Goal: Find specific page/section: Find specific page/section

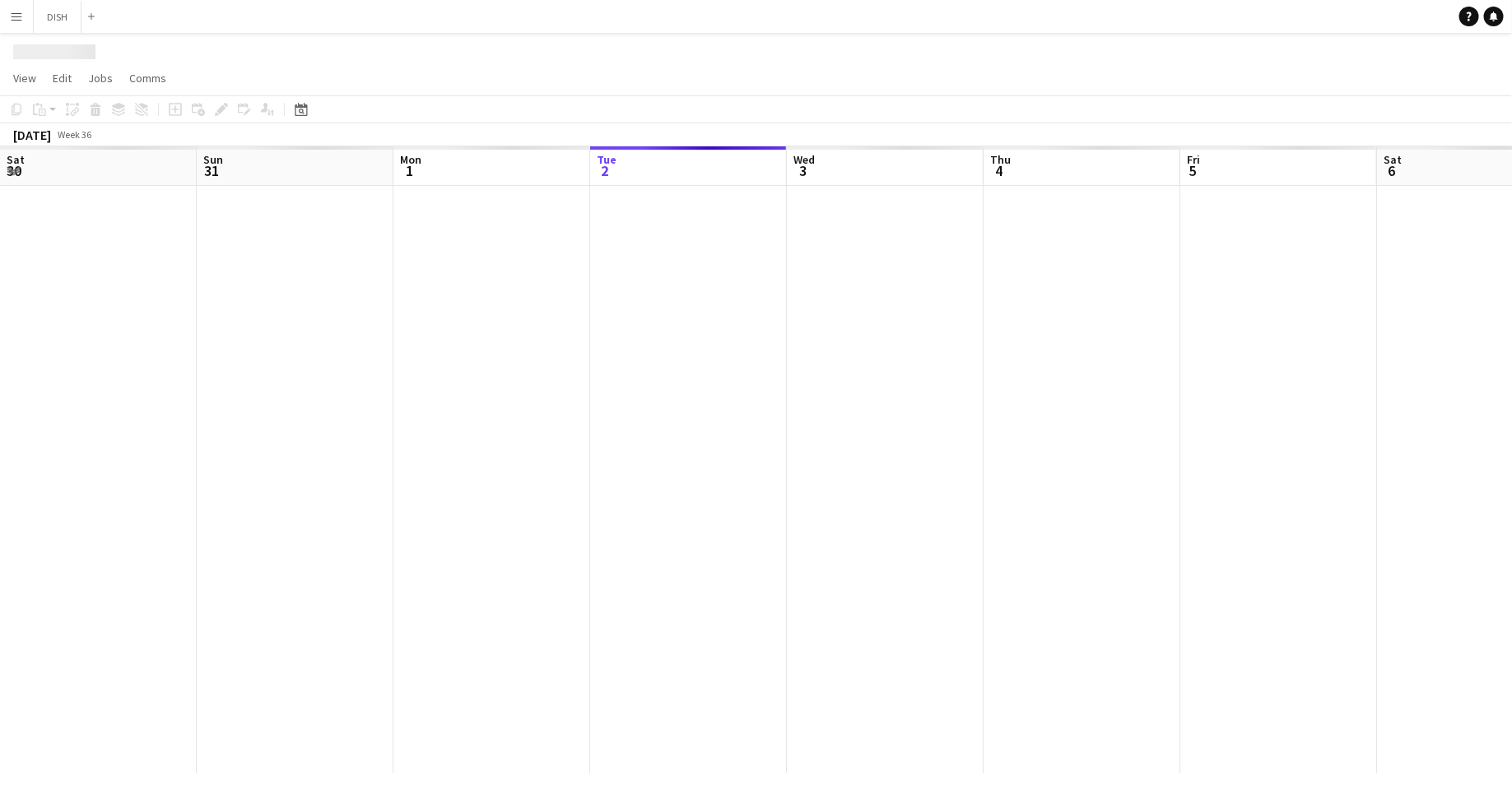
scroll to position [0, 393]
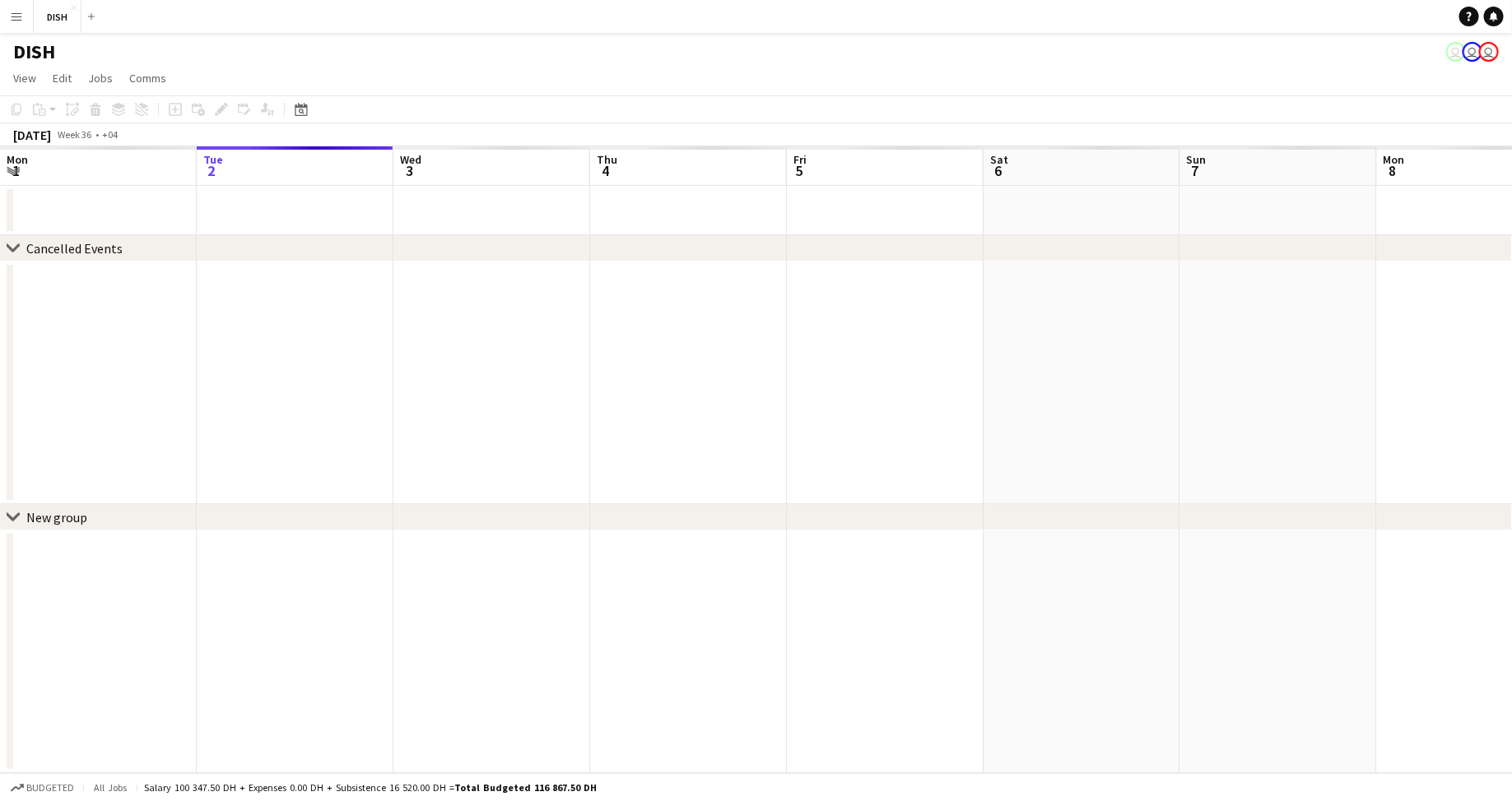
click at [16, 19] on app-icon "Menu" at bounding box center [16, 16] width 14 height 14
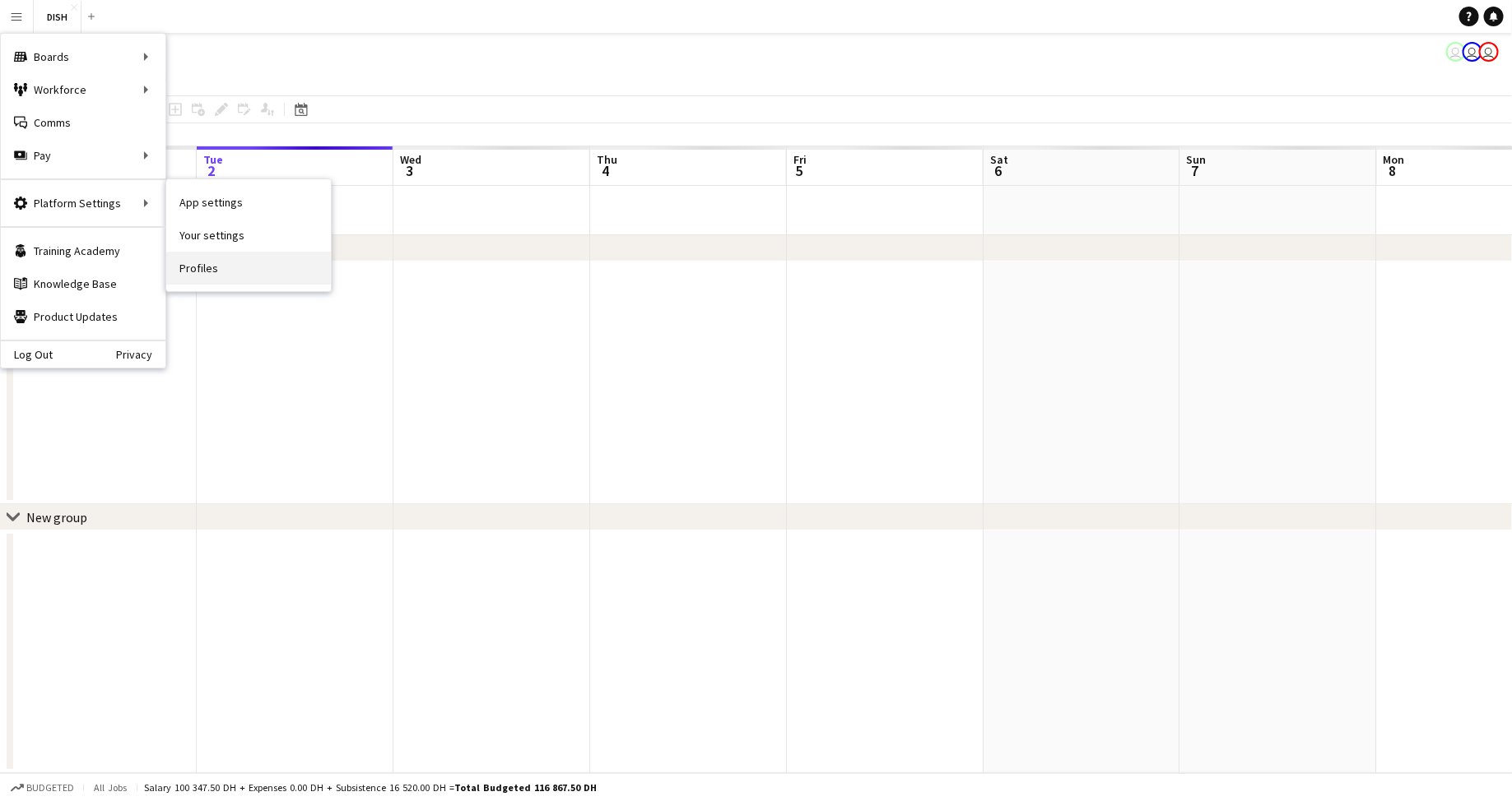
scroll to position [0, 0]
click at [255, 274] on link "Profiles" at bounding box center [248, 268] width 165 height 33
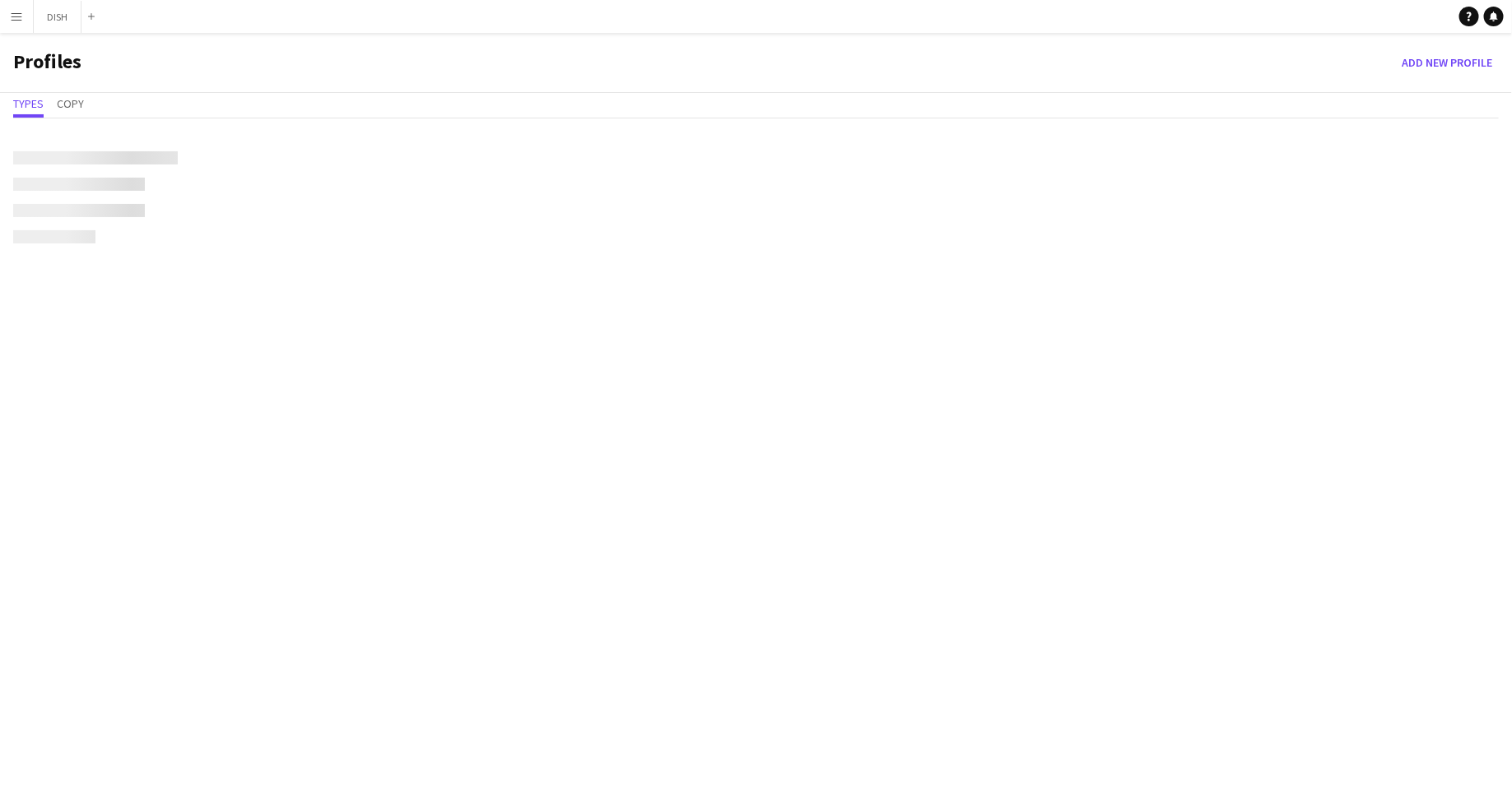
click at [20, 4] on button "Menu" at bounding box center [16, 16] width 33 height 33
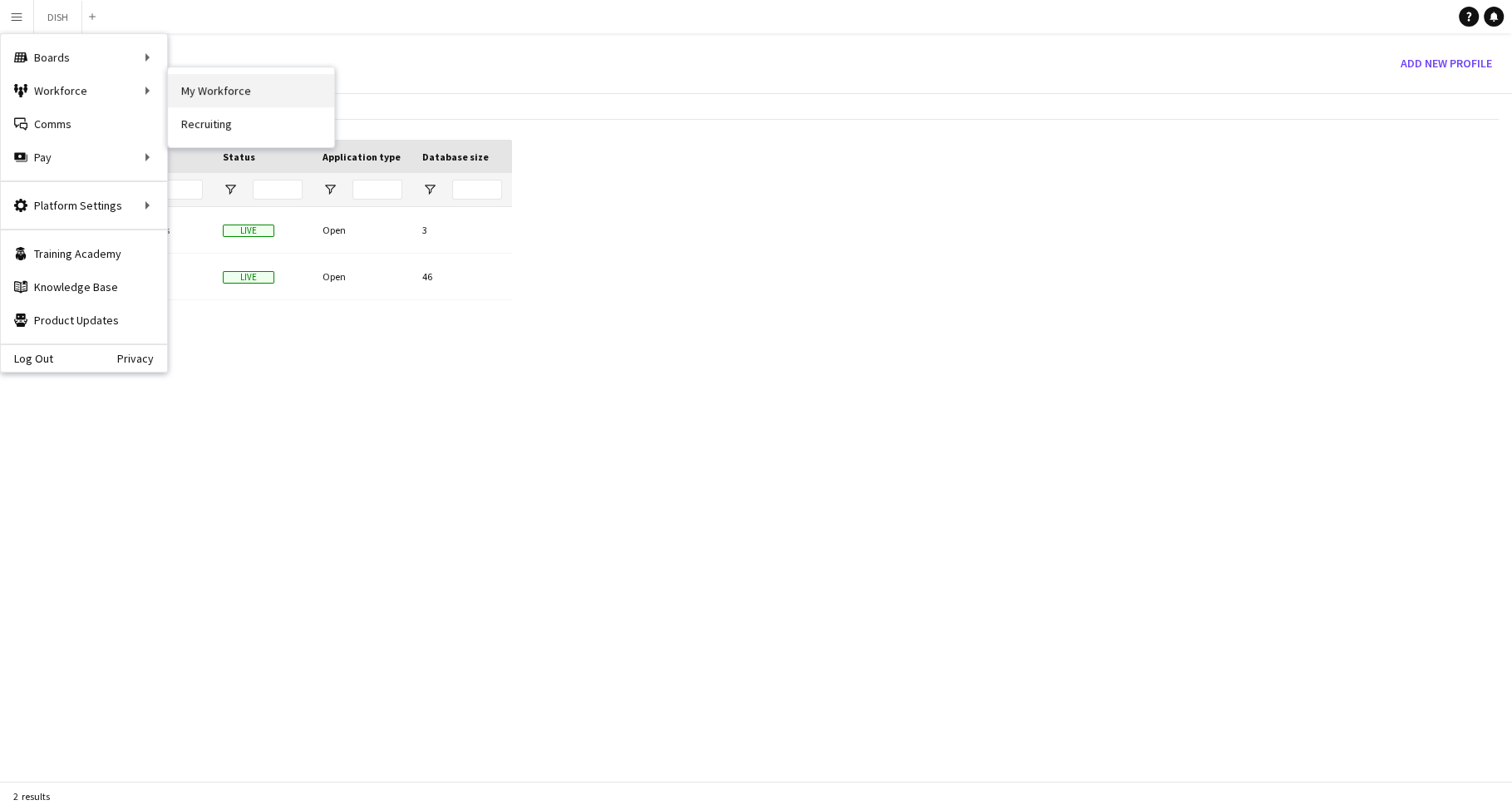
click at [202, 82] on link "My Workforce" at bounding box center [251, 91] width 167 height 33
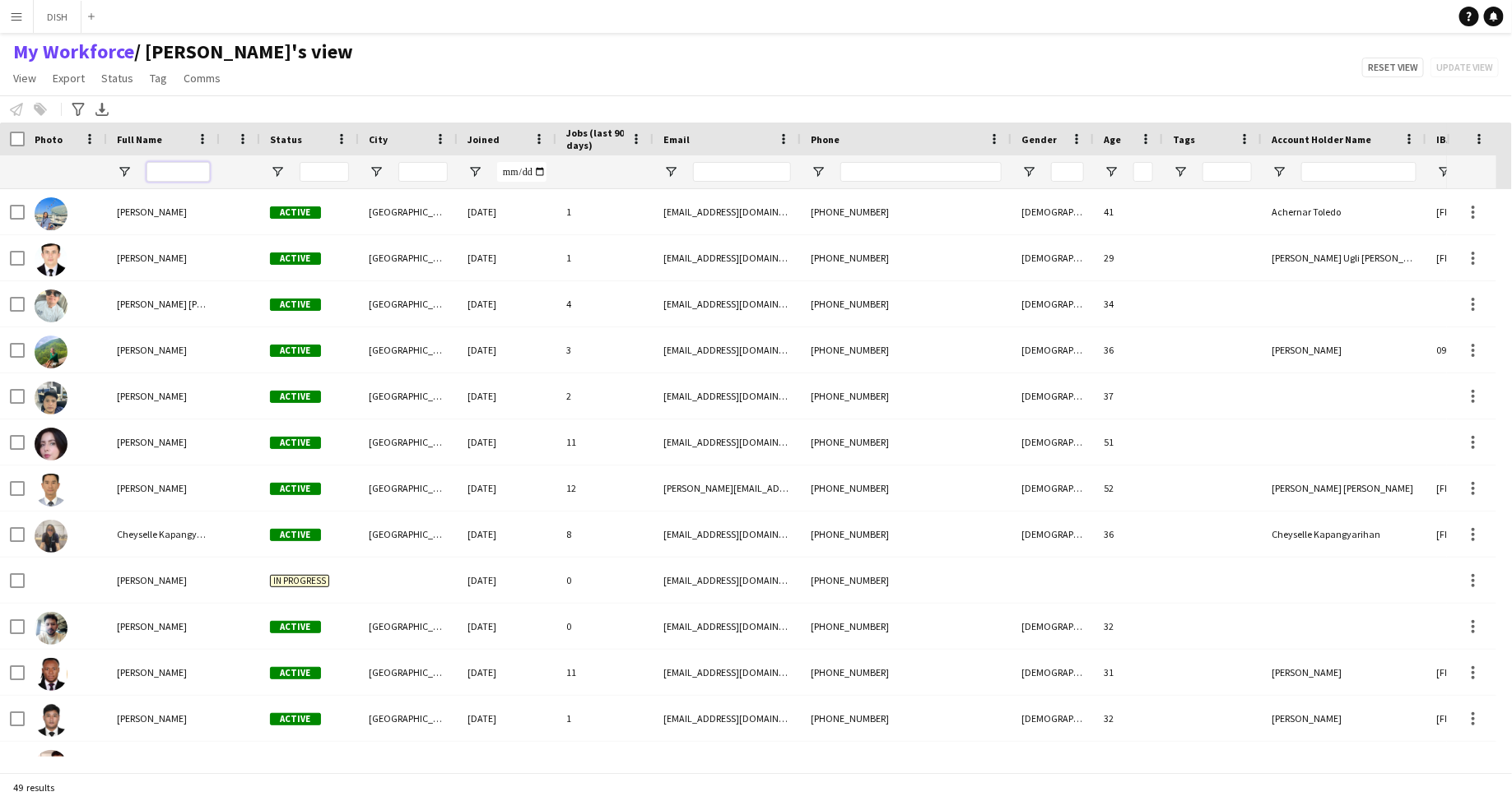
click at [163, 166] on input "Full Name Filter Input" at bounding box center [179, 172] width 63 height 20
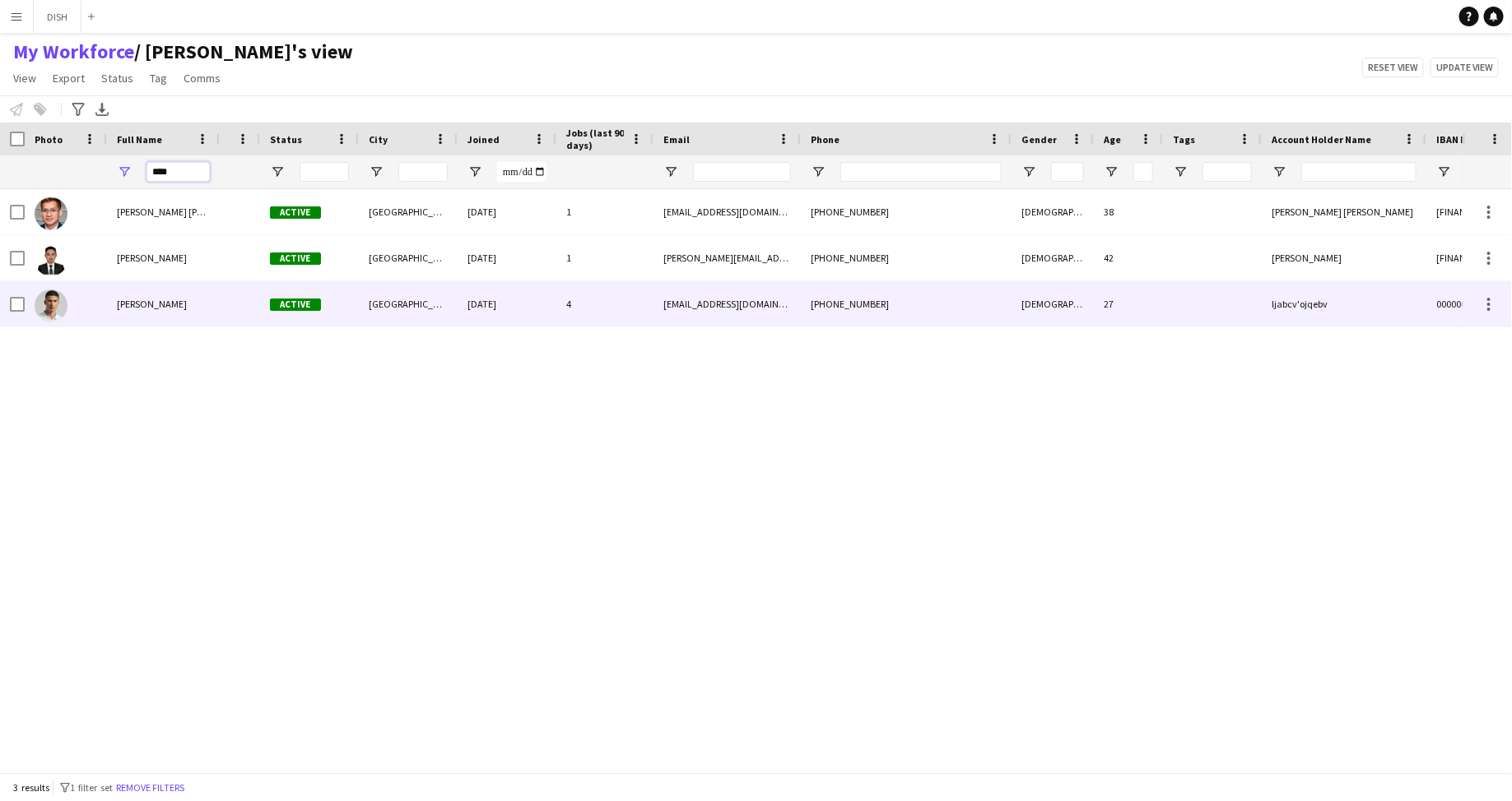
type input "****"
click at [143, 312] on div "[PERSON_NAME]" at bounding box center [163, 304] width 112 height 45
